Goal: Check status: Check status

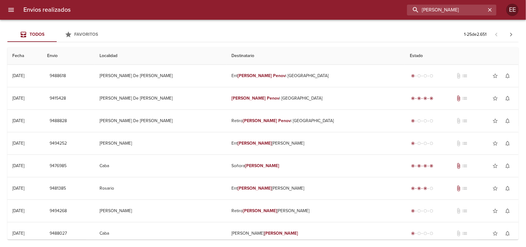
drag, startPoint x: 464, startPoint y: 6, endPoint x: 307, endPoint y: 7, distance: 156.5
click at [321, 7] on div "[PERSON_NAME]" at bounding box center [285, 10] width 421 height 11
paste input "[PERSON_NAME] ANIÑIR"
type input "[PERSON_NAME] ANIÑIR"
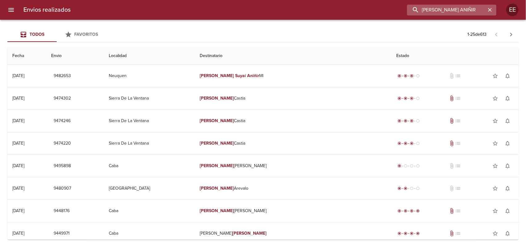
click at [474, 11] on input "[PERSON_NAME] ANIÑIR" at bounding box center [446, 10] width 79 height 11
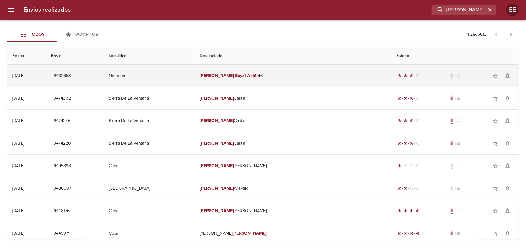
click at [321, 83] on td "[PERSON_NAME] [PERSON_NAME]" at bounding box center [293, 76] width 197 height 22
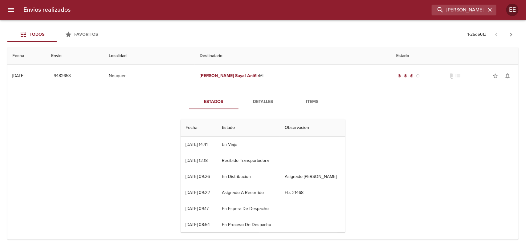
click at [261, 104] on span "Detalles" at bounding box center [263, 102] width 42 height 8
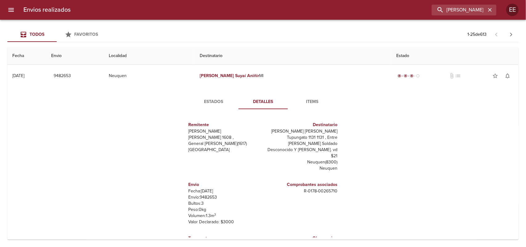
scroll to position [27, 0]
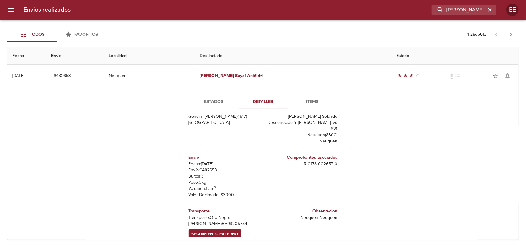
click at [207, 221] on p "[PERSON_NAME]: BA93205784" at bounding box center [225, 224] width 72 height 6
copy p "BA93205784"
click at [220, 230] on span "Seguimiento Externo" at bounding box center [215, 233] width 47 height 7
